Goal: Complete application form

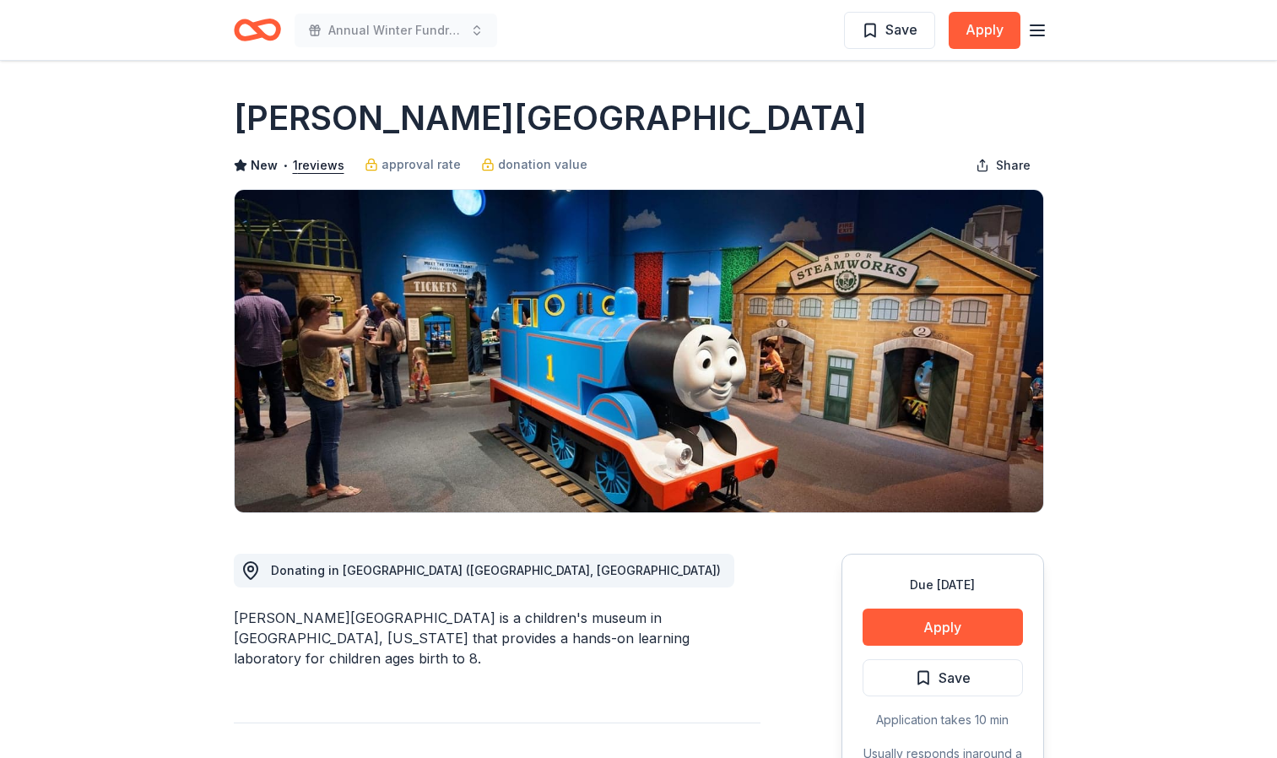
scroll to position [1844, 0]
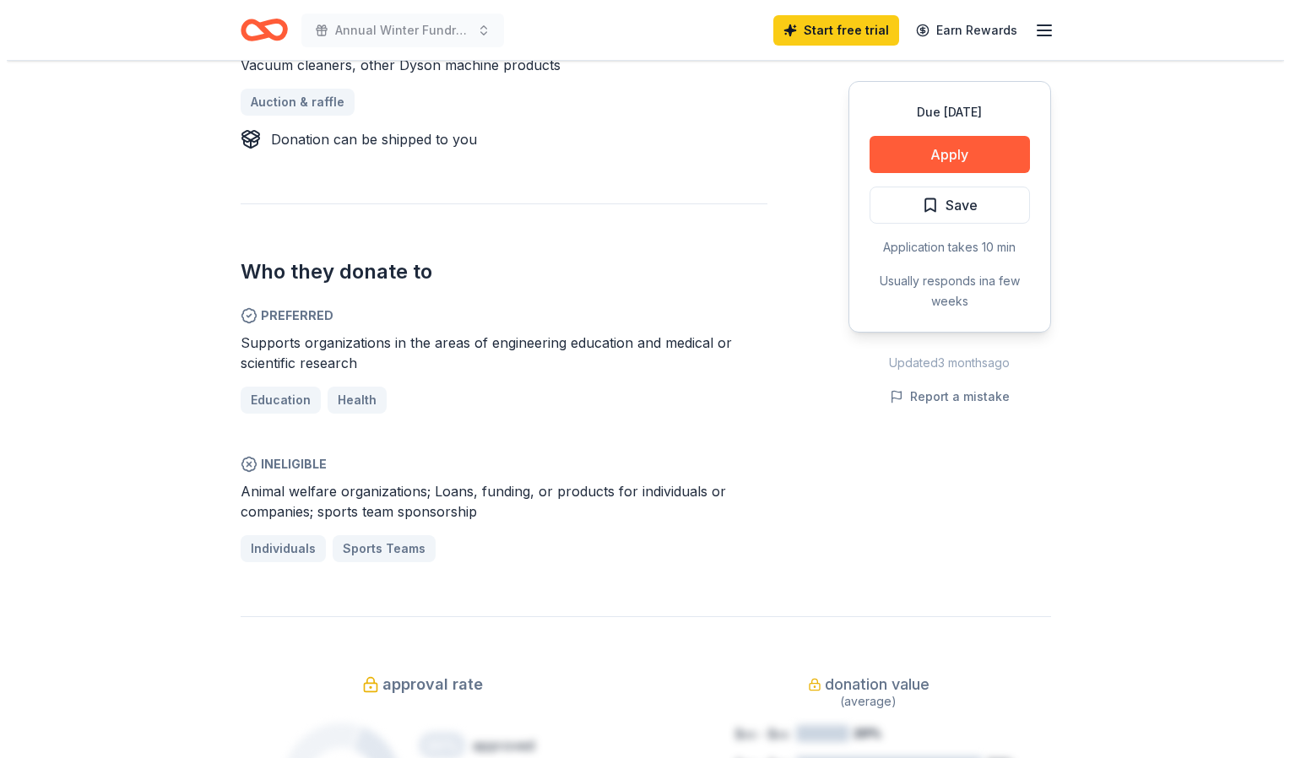
scroll to position [771, 0]
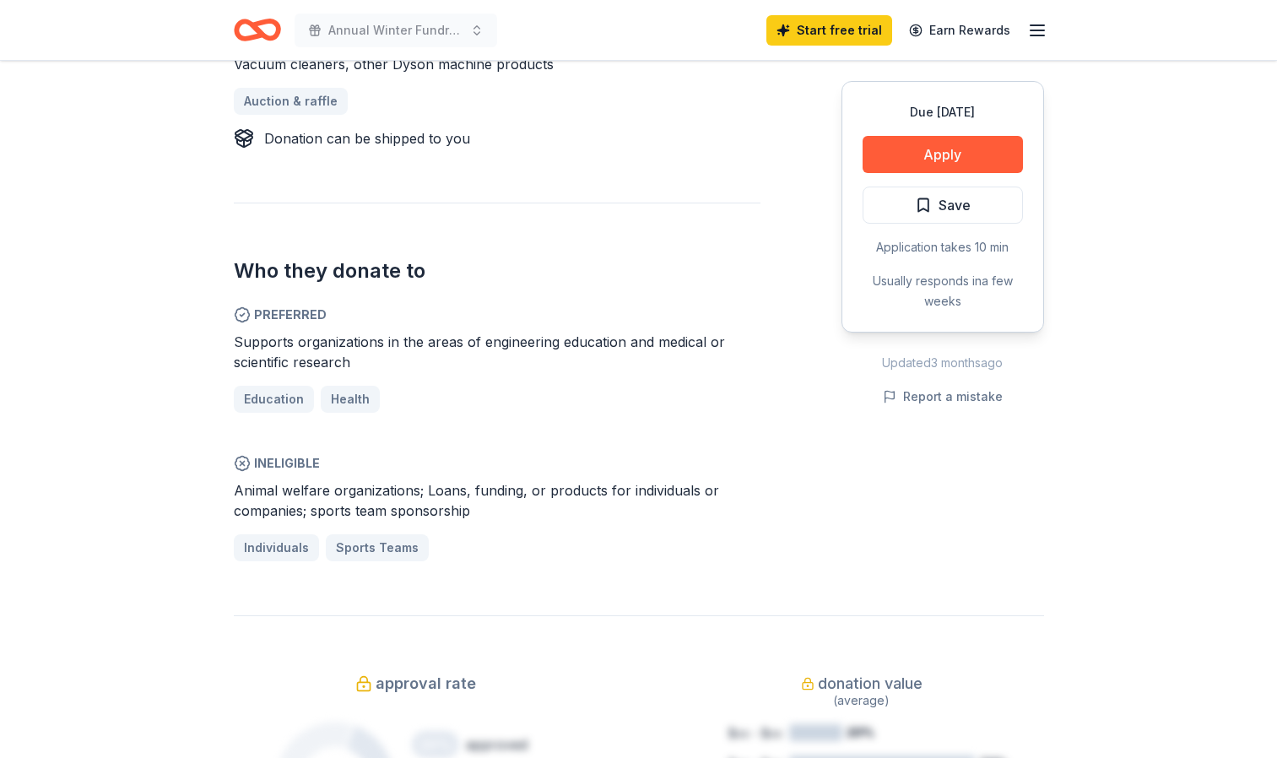
click at [948, 165] on button "Apply" at bounding box center [943, 154] width 160 height 37
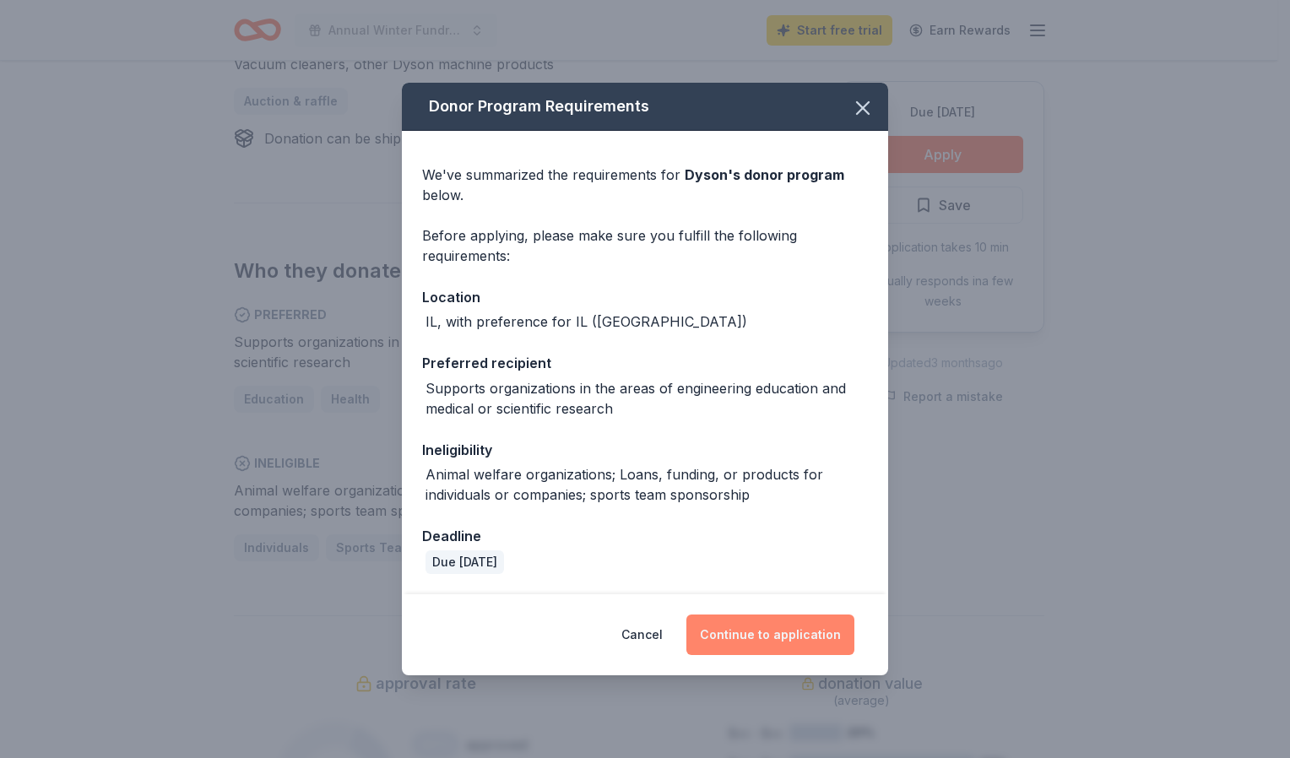
click at [741, 645] on button "Continue to application" at bounding box center [770, 635] width 168 height 41
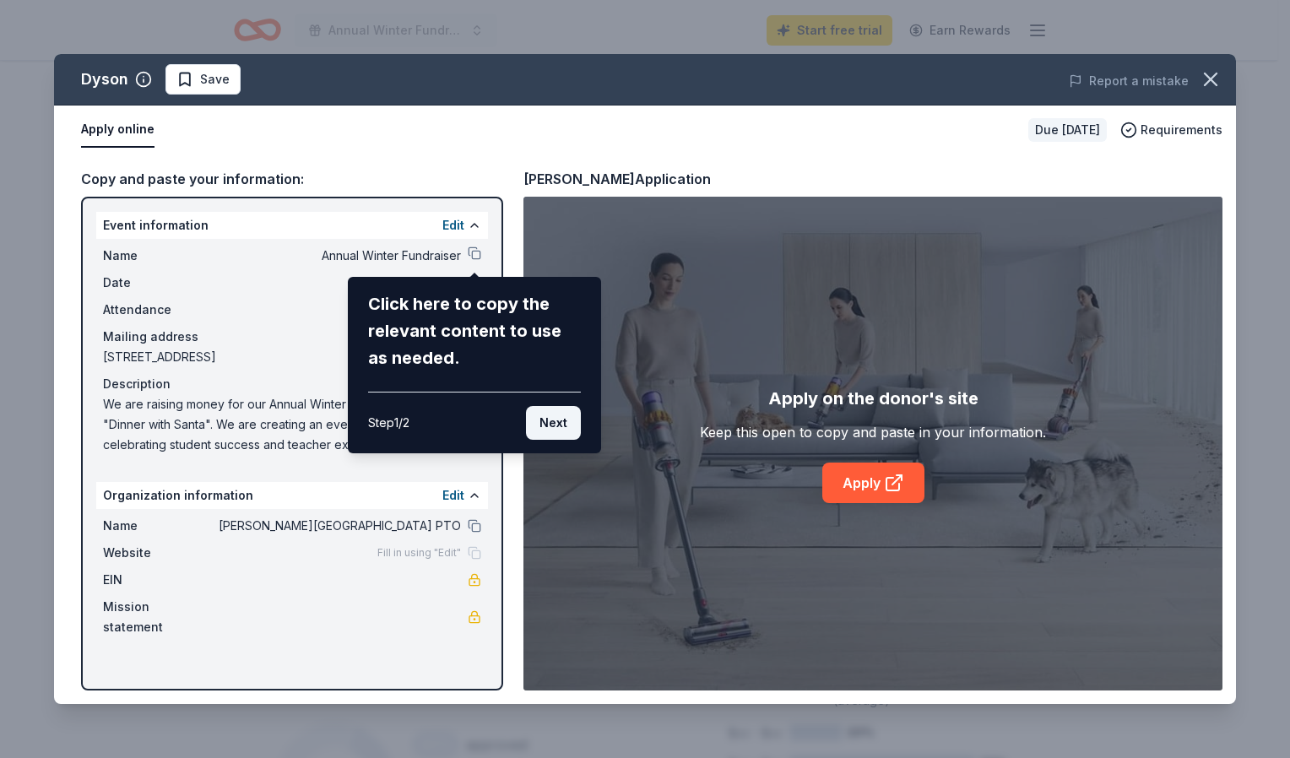
click at [550, 428] on button "Next" at bounding box center [553, 423] width 55 height 34
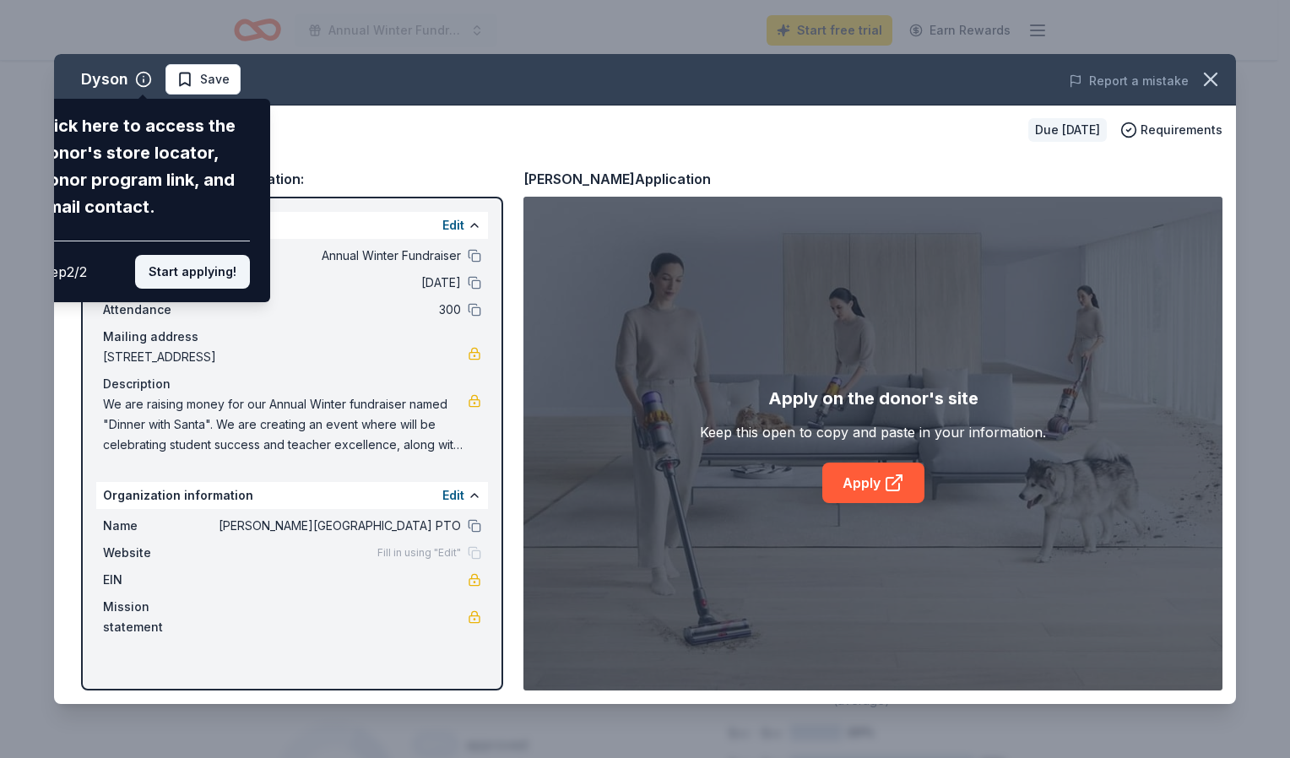
click at [207, 274] on button "Start applying!" at bounding box center [192, 272] width 115 height 34
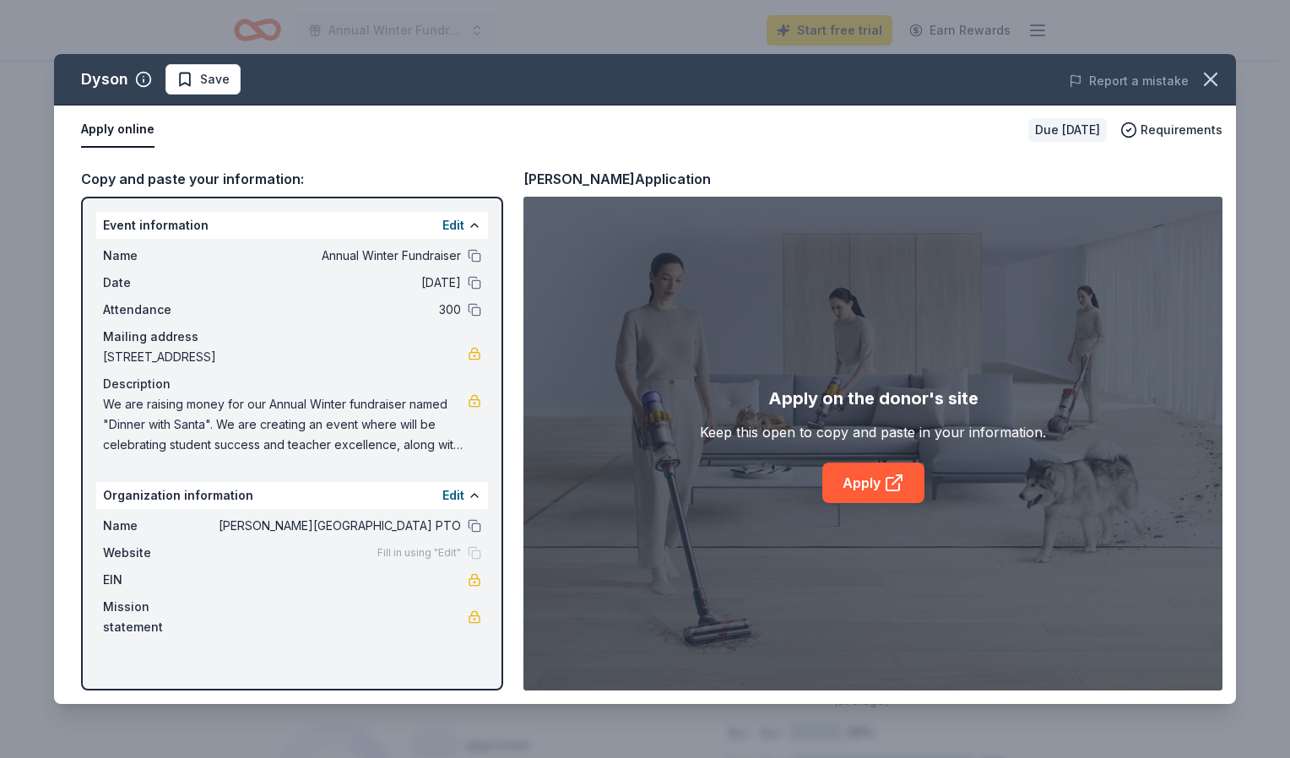
click at [390, 398] on span "We are raising money for our Annual Winter fundraiser named "Dinner with Santa"…" at bounding box center [285, 424] width 365 height 61
click at [861, 495] on link "Apply" at bounding box center [873, 483] width 102 height 41
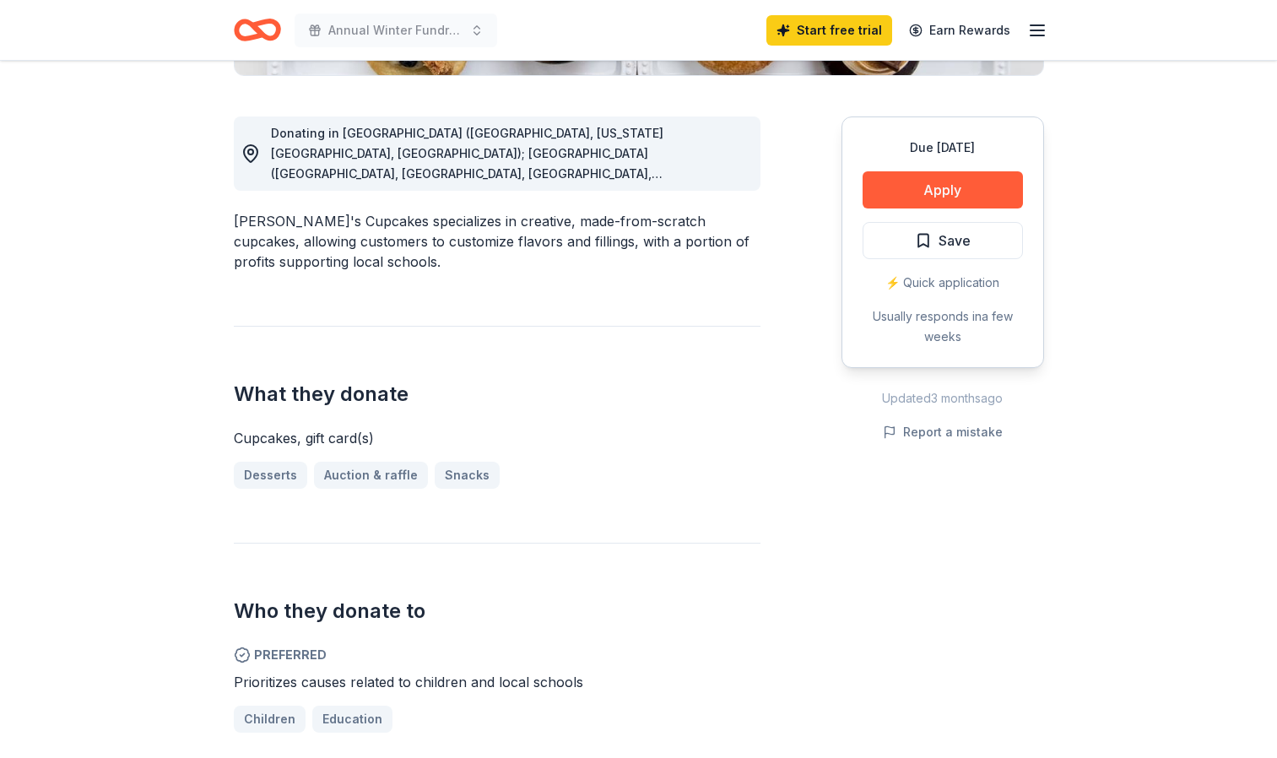
scroll to position [376, 0]
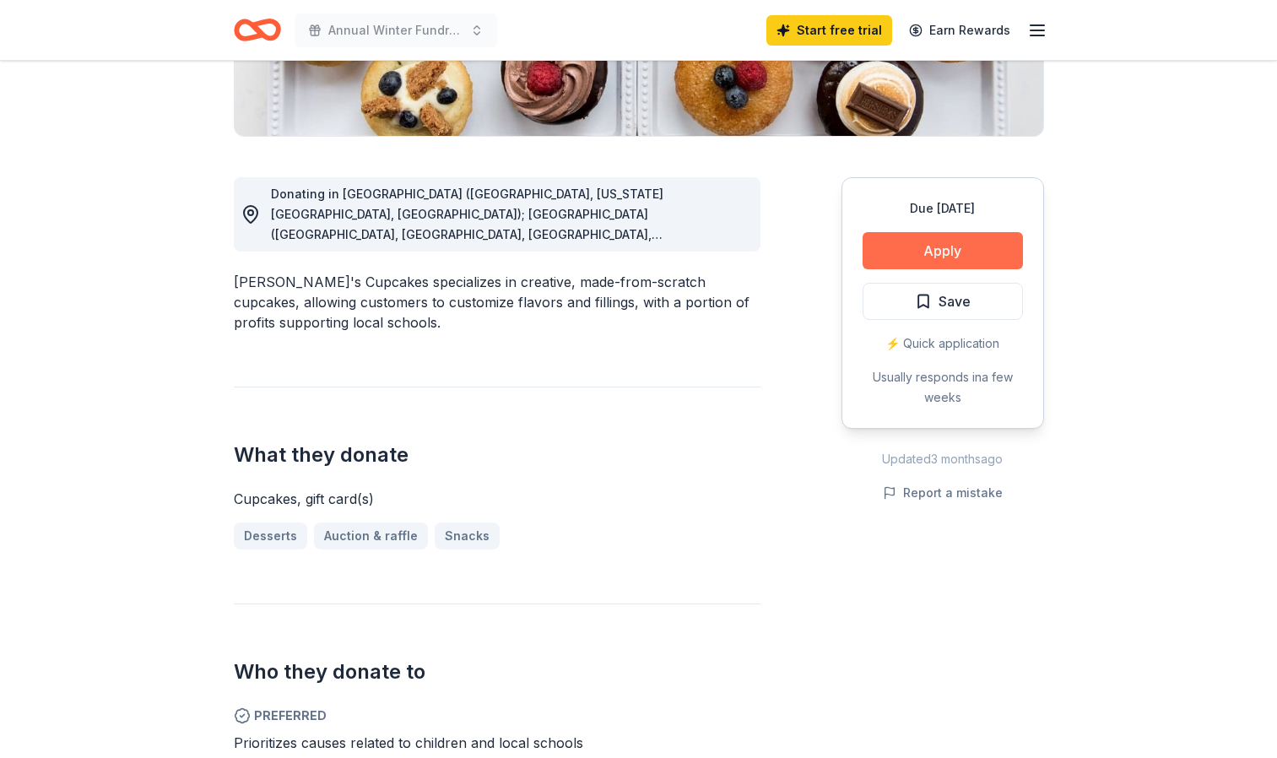
click at [905, 249] on button "Apply" at bounding box center [943, 250] width 160 height 37
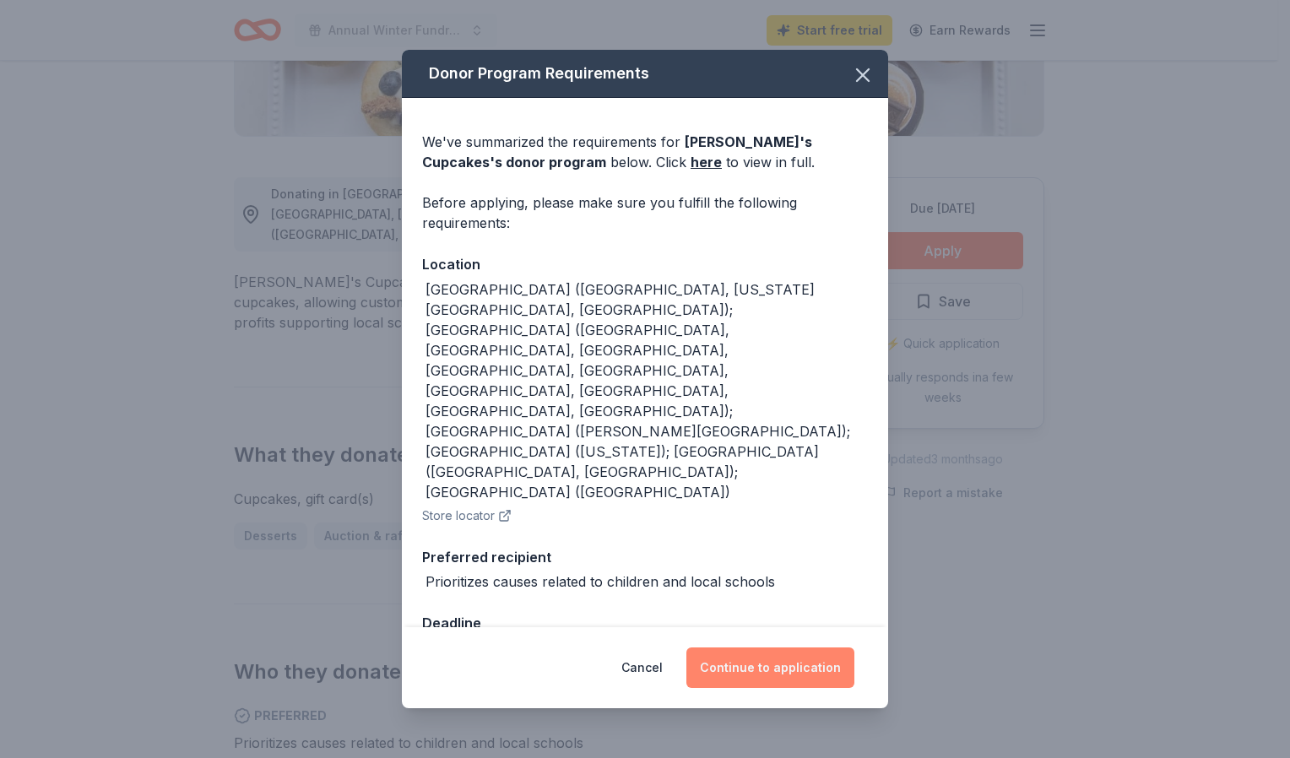
click at [783, 647] on button "Continue to application" at bounding box center [770, 667] width 168 height 41
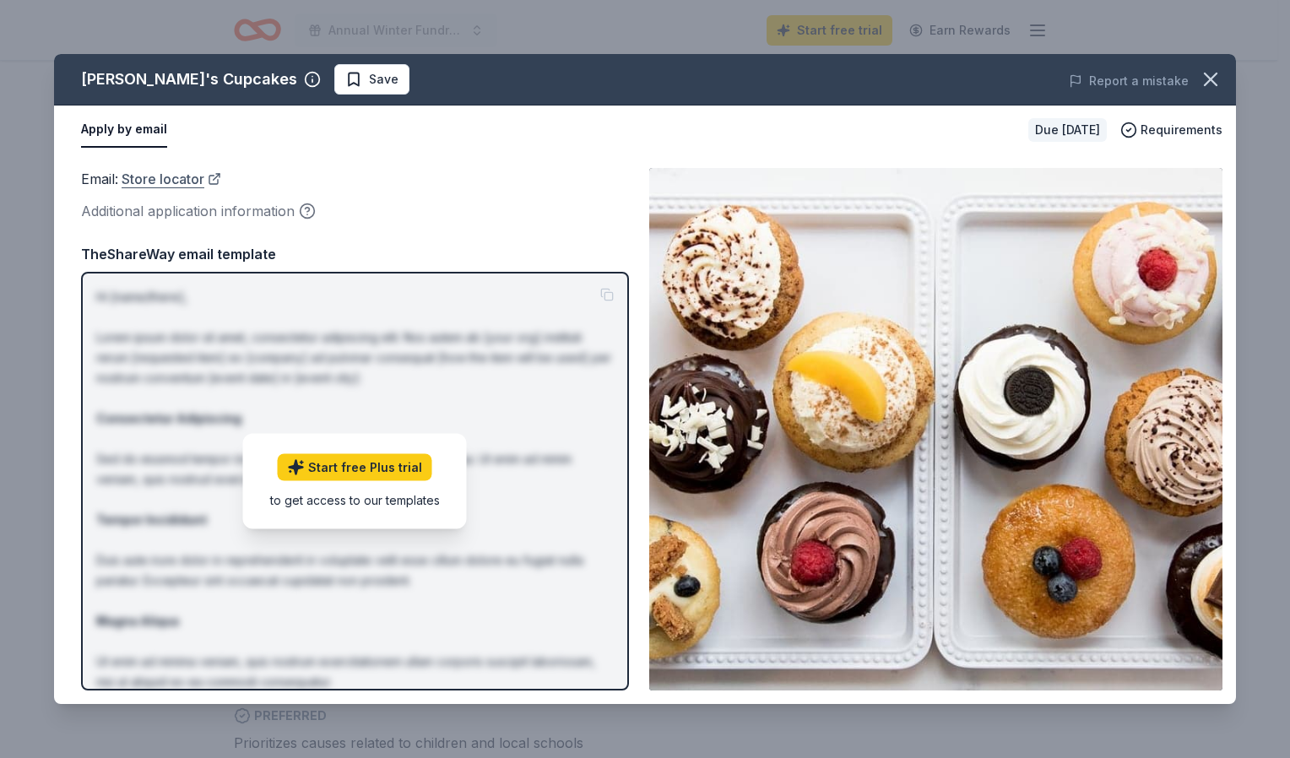
click at [143, 181] on link "Store locator" at bounding box center [172, 179] width 100 height 22
click at [1216, 79] on icon "button" at bounding box center [1211, 80] width 24 height 24
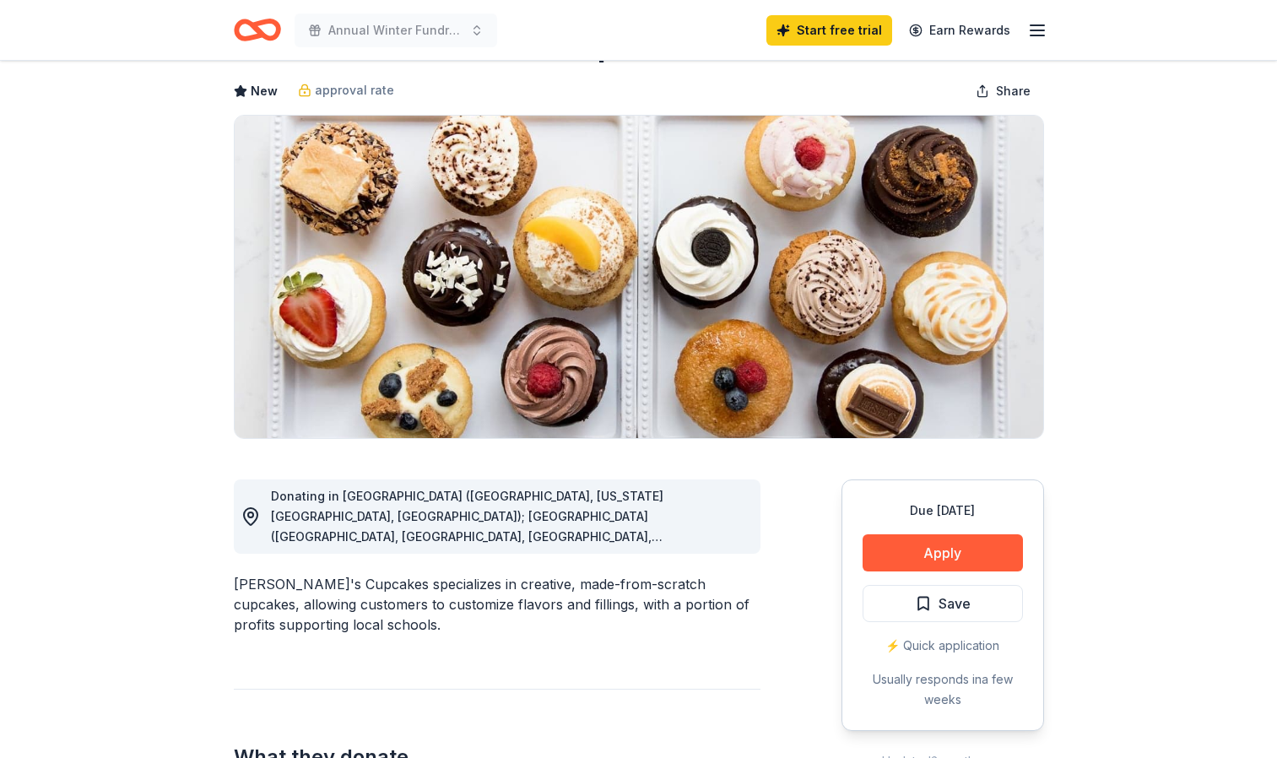
scroll to position [0, 0]
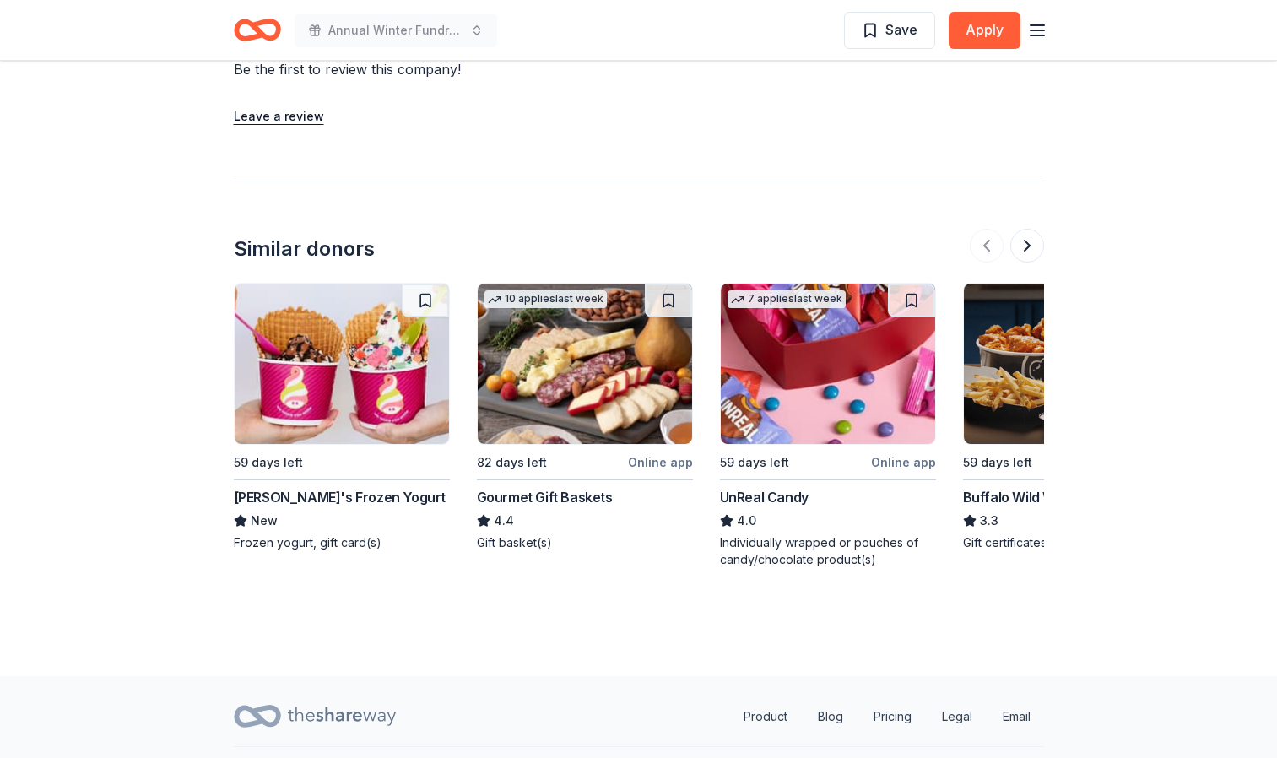
scroll to position [1651, 0]
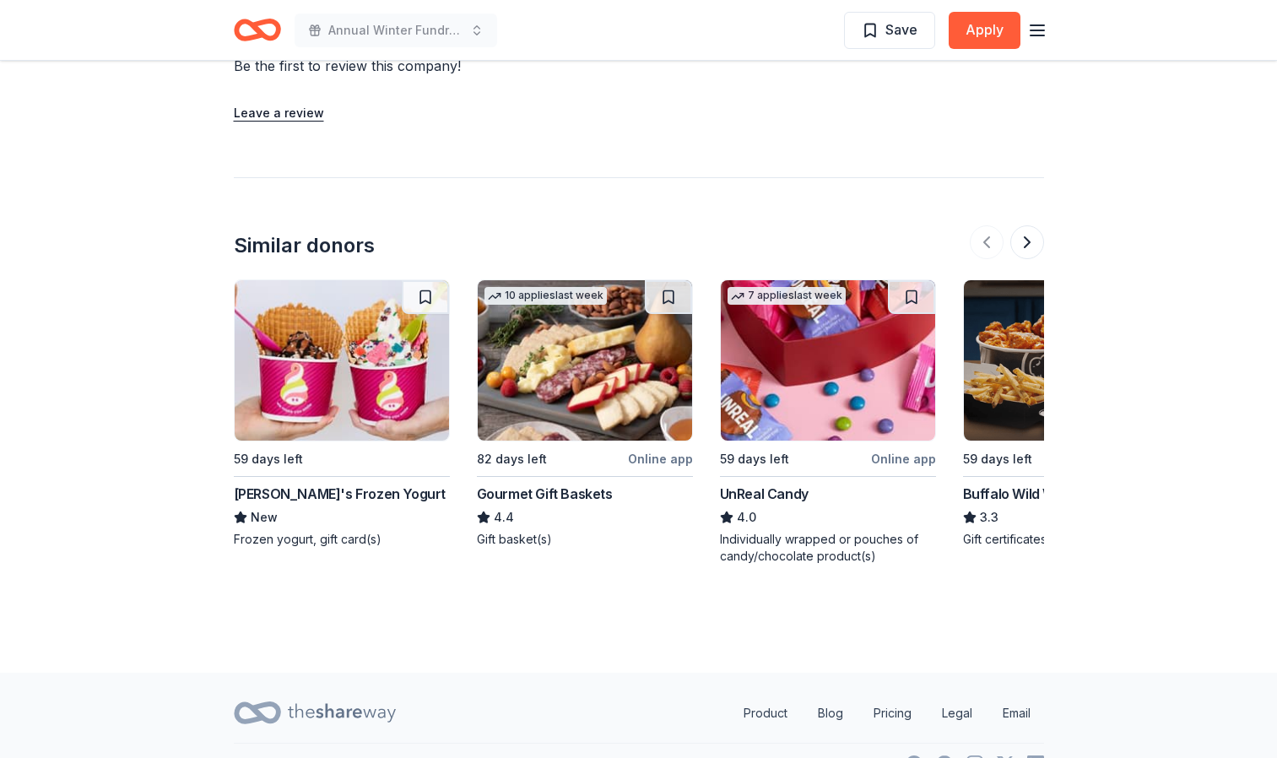
click at [803, 392] on img at bounding box center [828, 360] width 214 height 160
click at [1035, 240] on button at bounding box center [1027, 242] width 34 height 34
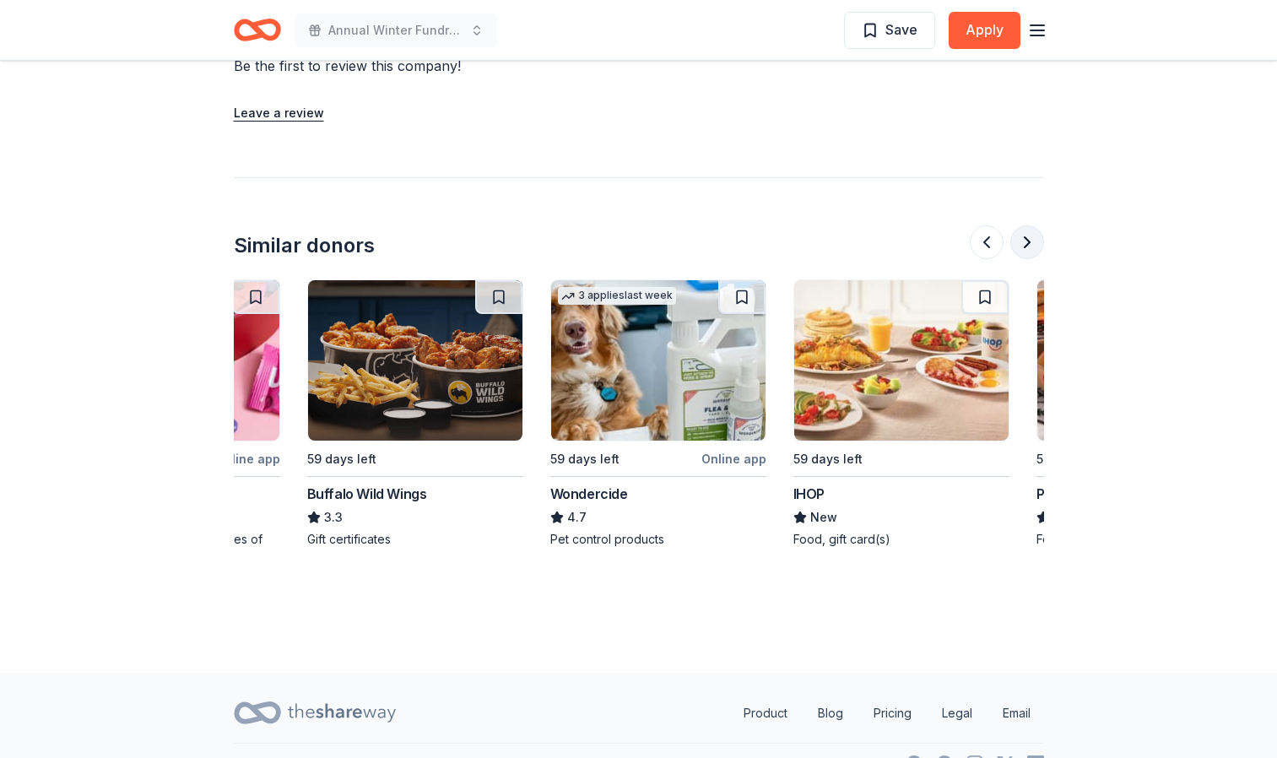
scroll to position [0, 729]
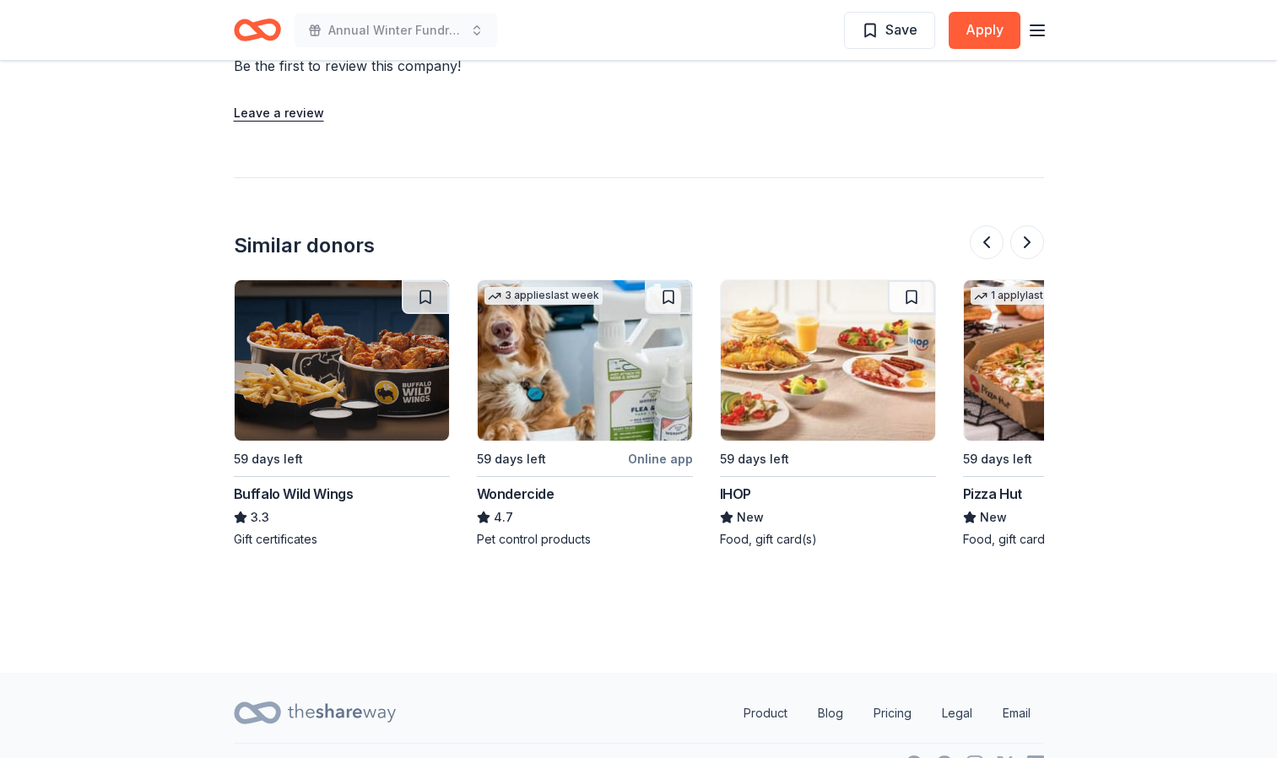
click at [304, 455] on div "59 days left" at bounding box center [340, 458] width 213 height 21
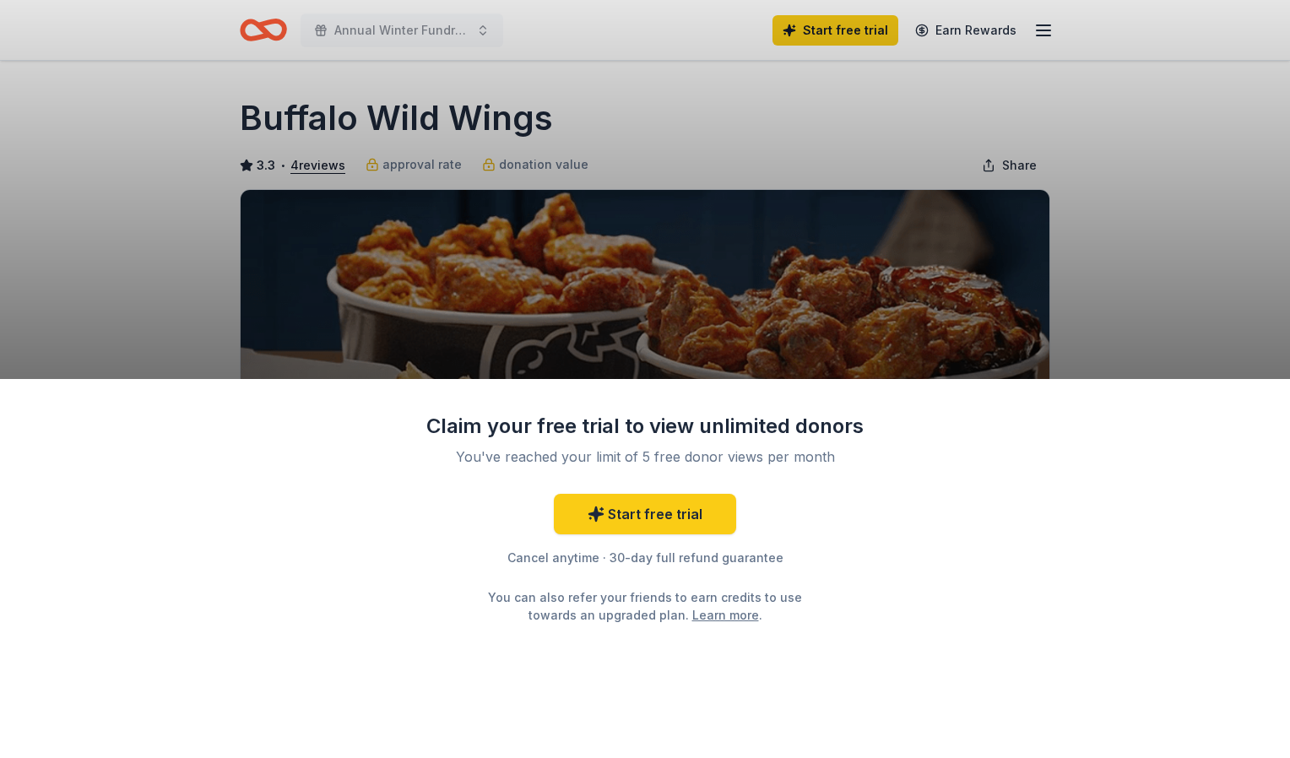
click at [1140, 297] on div "Claim your free trial to view unlimited donors You've reached your limit of 5 f…" at bounding box center [645, 379] width 1290 height 758
